Goal: Transaction & Acquisition: Purchase product/service

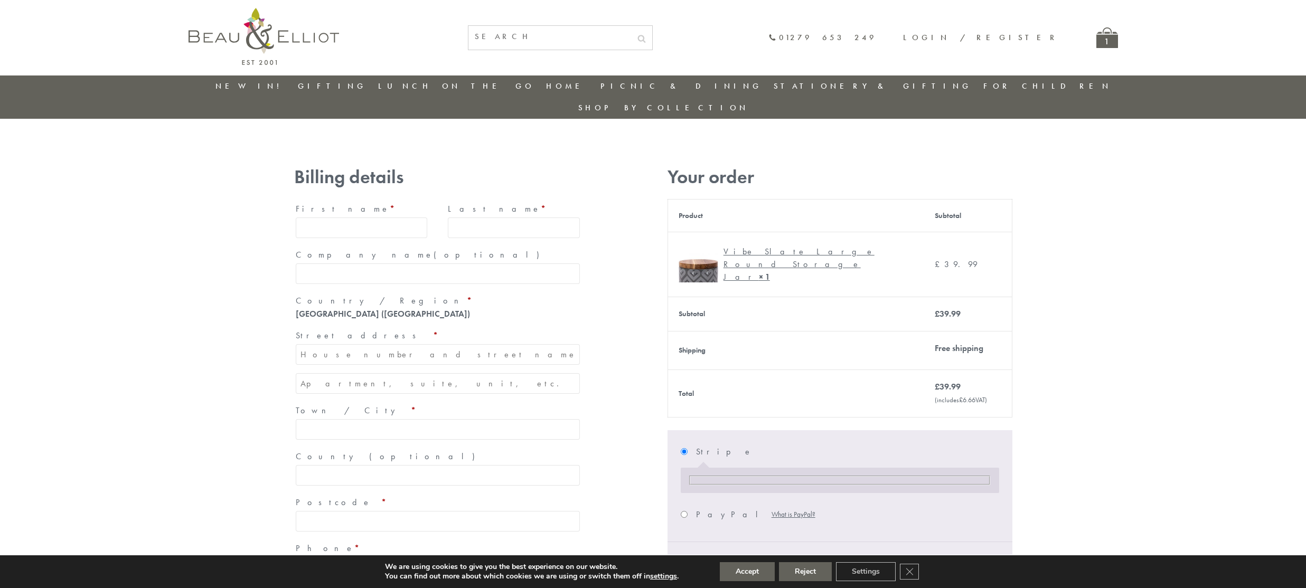
type input "[EMAIL_ADDRESS][DOMAIN_NAME]"
type input "[PERSON_NAME]"
type input "23, [GEOGRAPHIC_DATA], [GEOGRAPHIC_DATA]"
type input "London"
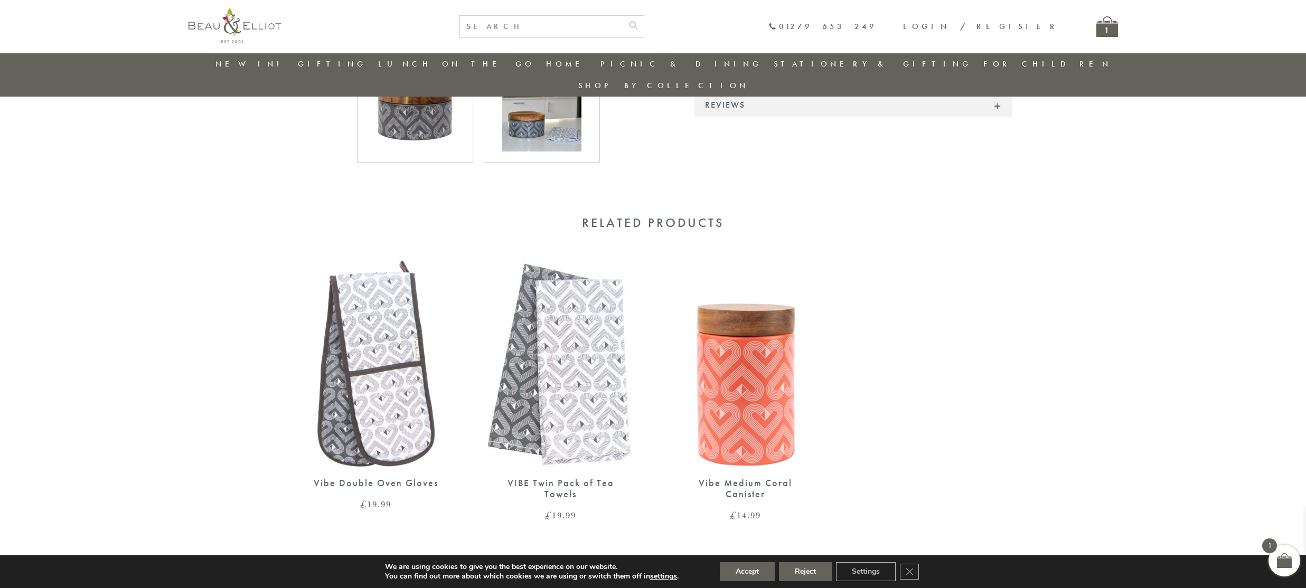
scroll to position [471, 0]
